Goal: Information Seeking & Learning: Learn about a topic

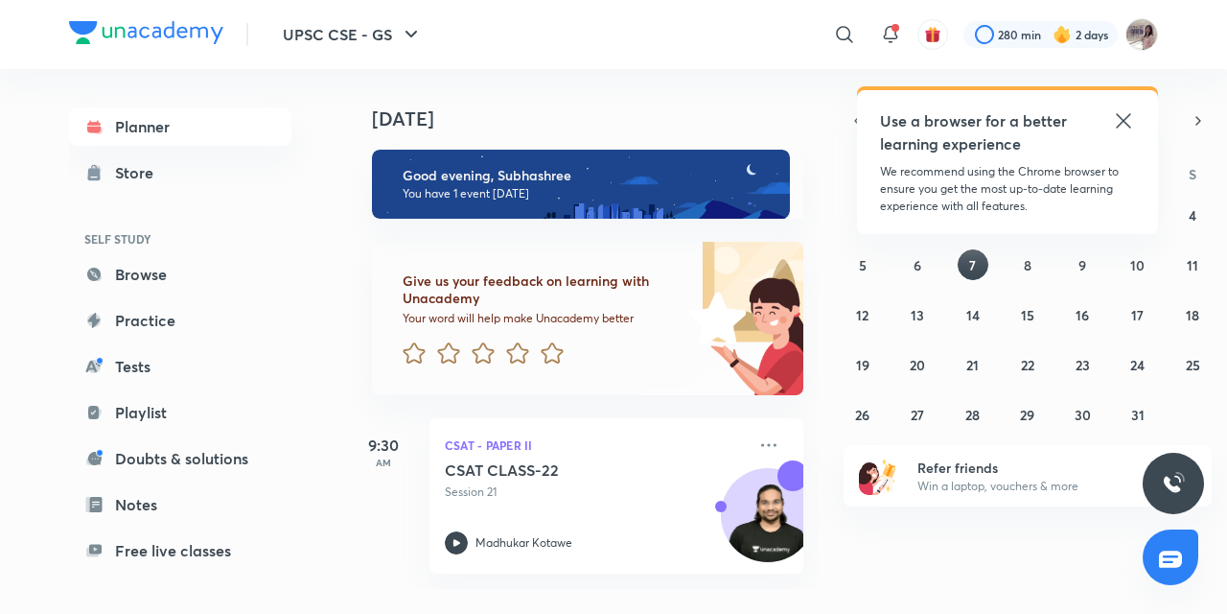
click at [1115, 119] on icon at bounding box center [1123, 120] width 23 height 23
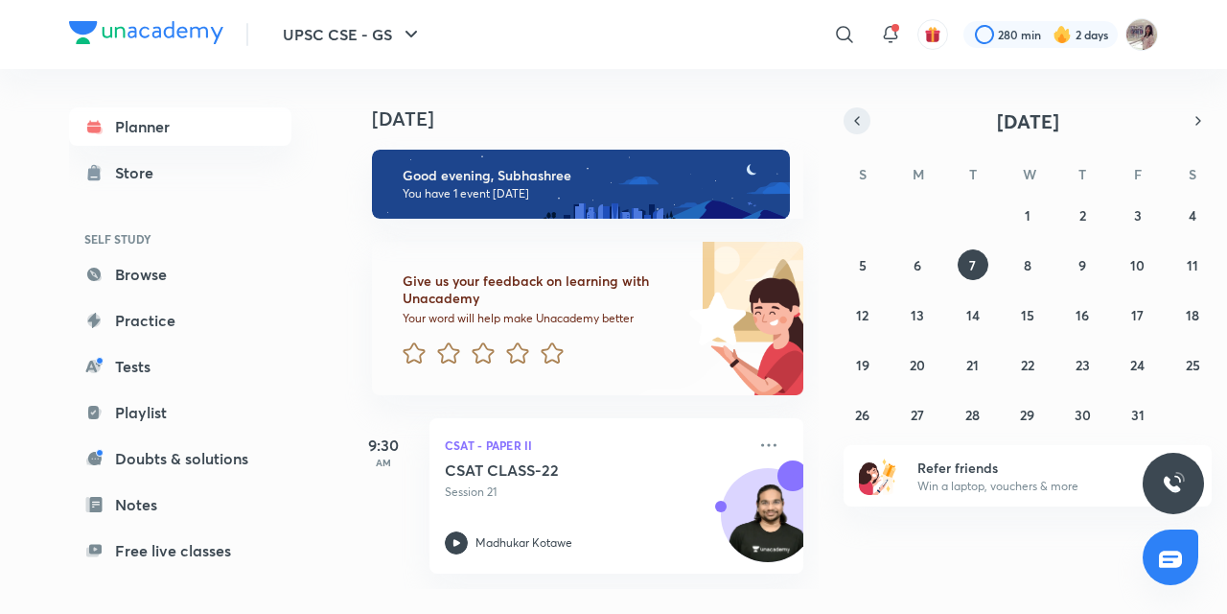
click at [855, 121] on icon "button" at bounding box center [857, 121] width 4 height 8
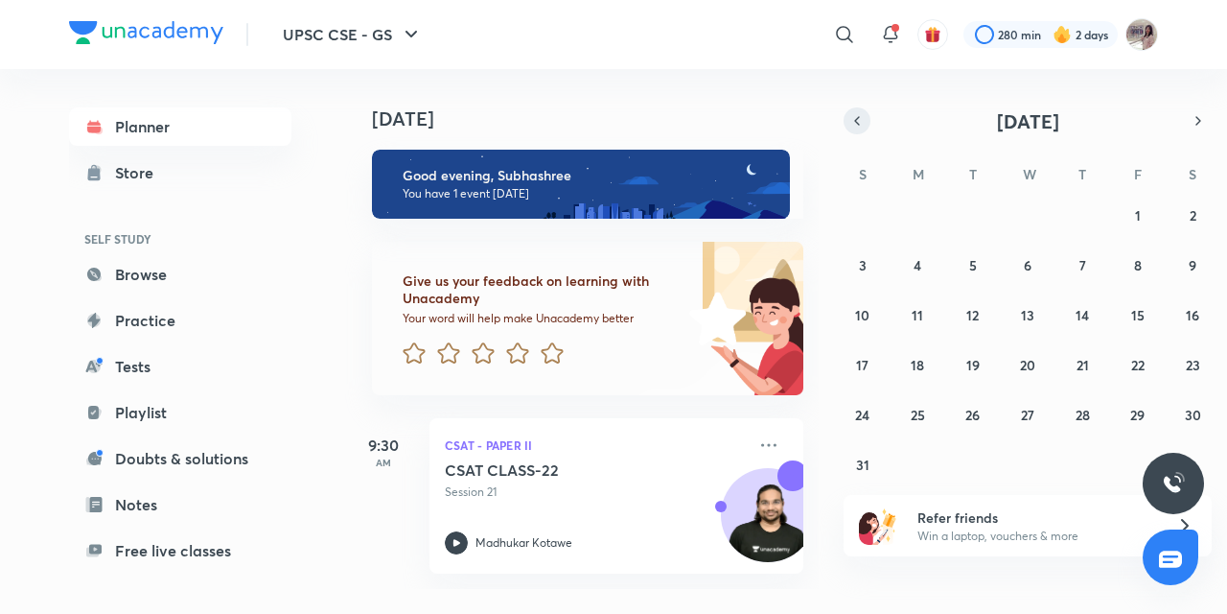
click at [855, 121] on icon "button" at bounding box center [857, 121] width 4 height 8
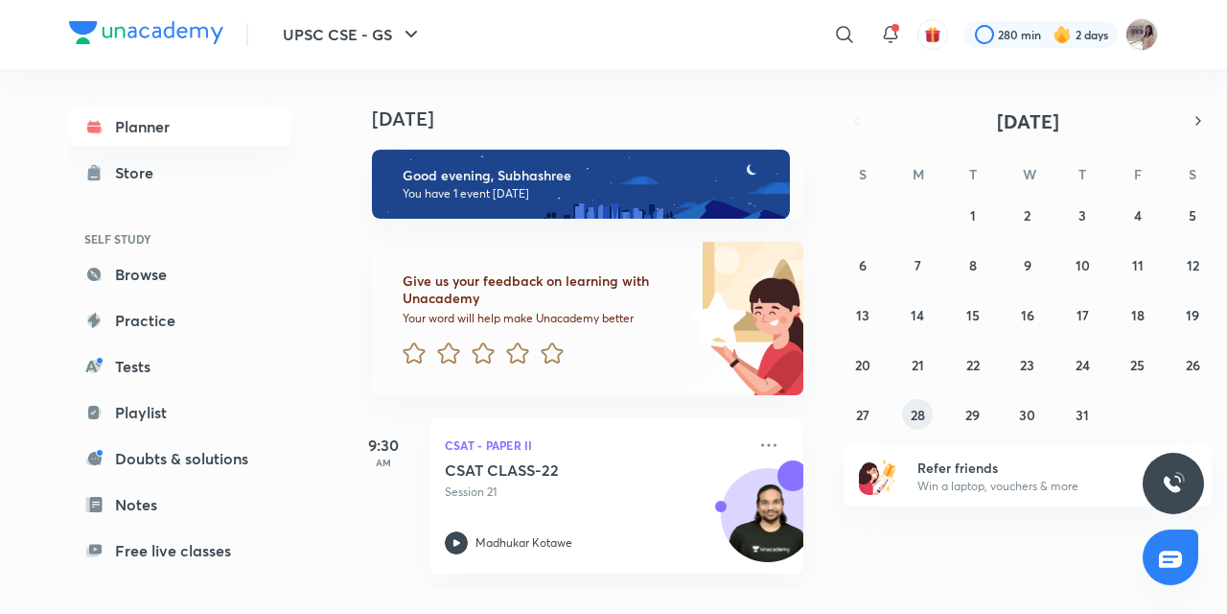
click at [911, 414] on abbr "28" at bounding box center [918, 415] width 14 height 18
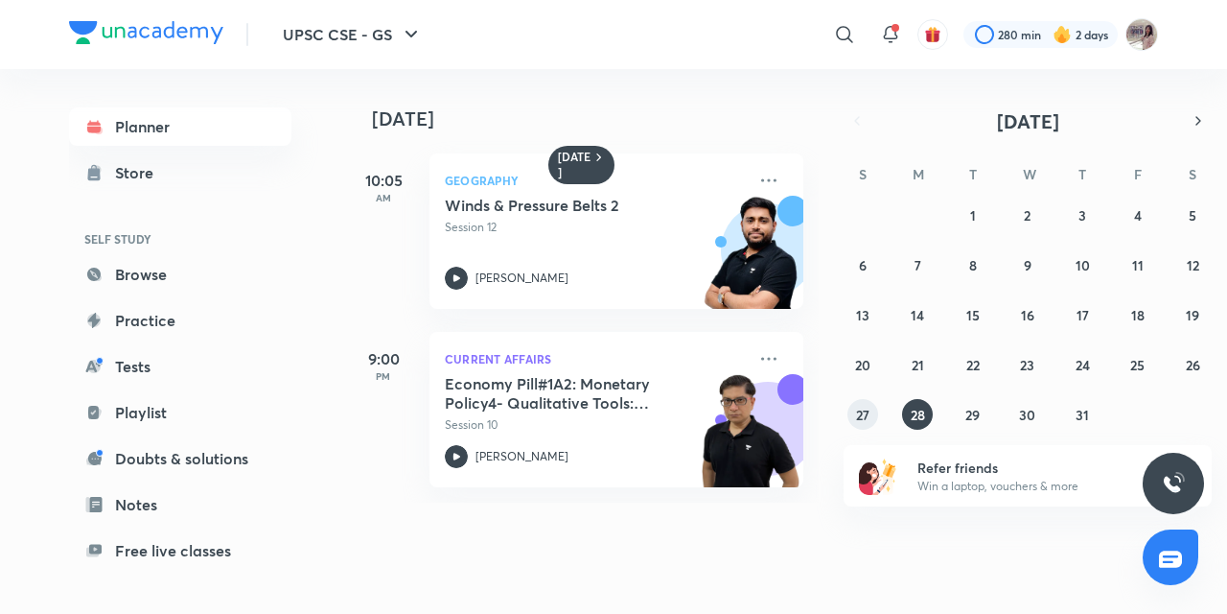
click at [853, 413] on button "27" at bounding box center [863, 414] width 31 height 31
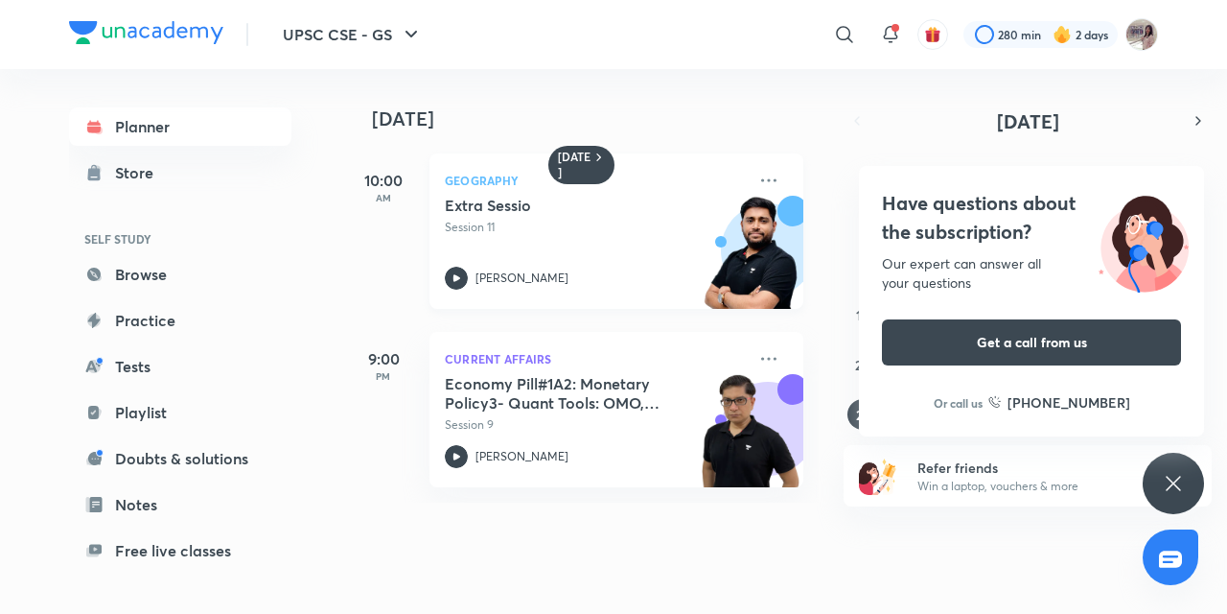
click at [465, 251] on div "Extra Sessio Session 11 [PERSON_NAME]" at bounding box center [595, 243] width 301 height 94
